Goal: Information Seeking & Learning: Understand process/instructions

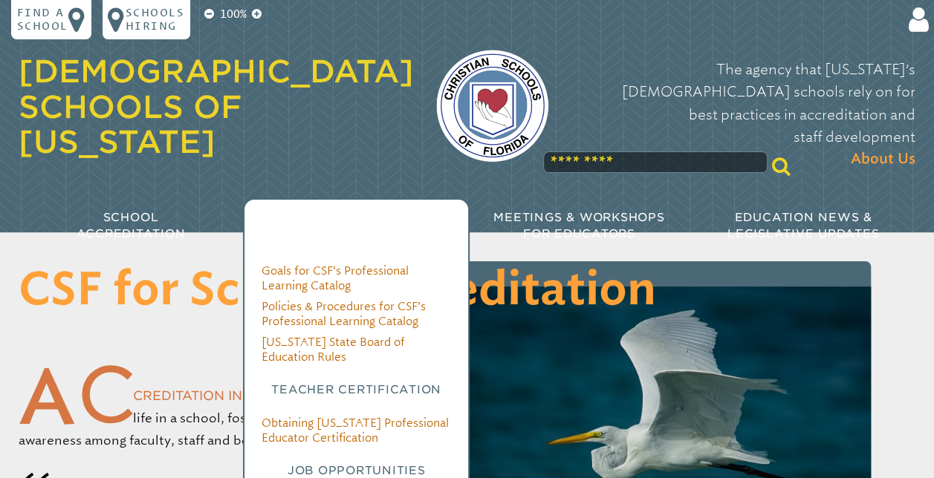
click at [413, 211] on span "Professional Development & Teacher Certification" at bounding box center [355, 226] width 208 height 30
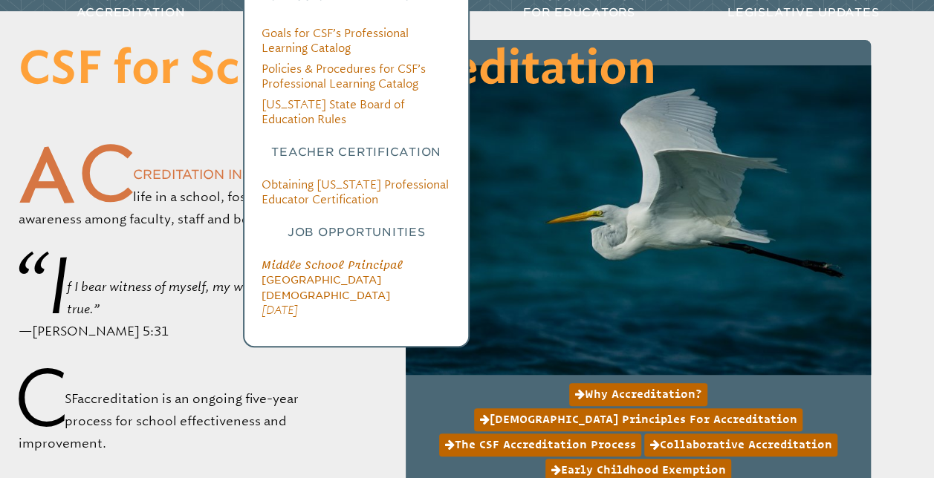
scroll to position [224, 0]
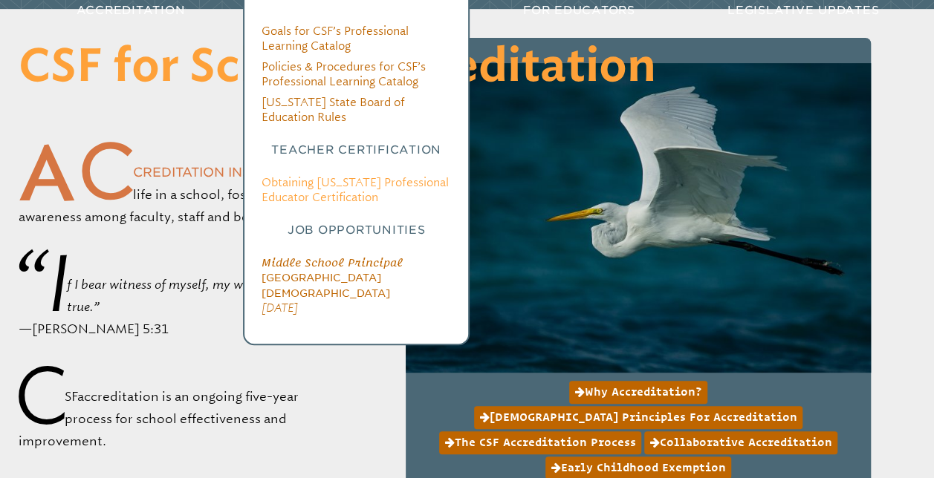
click at [367, 176] on link "Obtaining [US_STATE] Professional Educator Certification" at bounding box center [354, 190] width 187 height 28
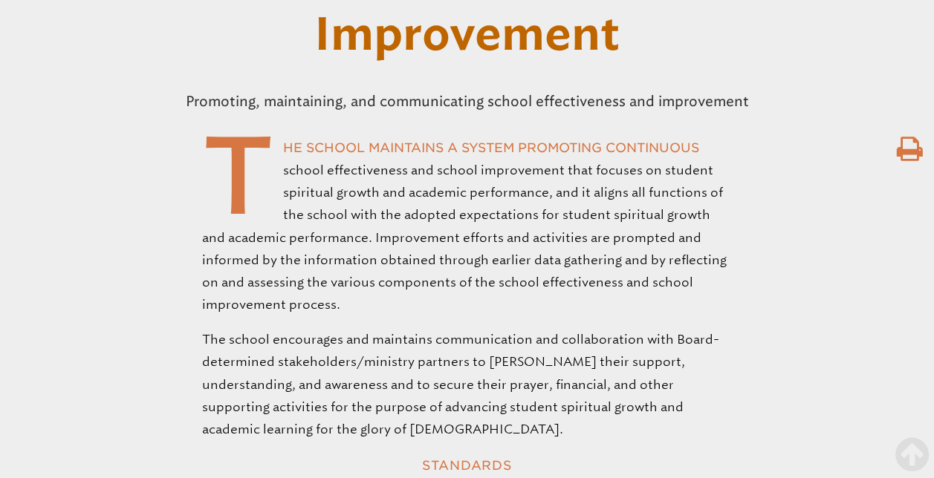
scroll to position [3494, 0]
